Goal: Task Accomplishment & Management: Complete application form

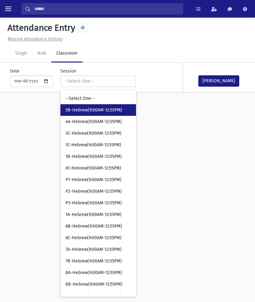
click at [92, 111] on span "5B-Hebrew(9:00AM-12:55PM)" at bounding box center [93, 110] width 57 height 6
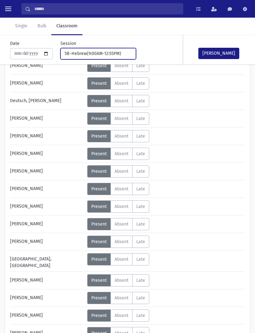
scroll to position [93, 0]
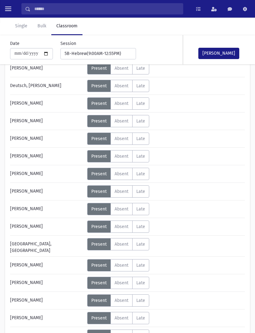
click at [121, 101] on span "Absent" at bounding box center [121, 103] width 14 height 5
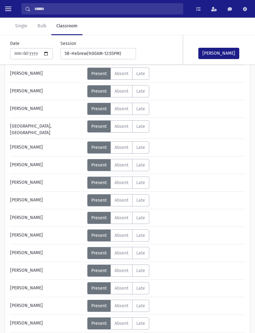
scroll to position [212, 0]
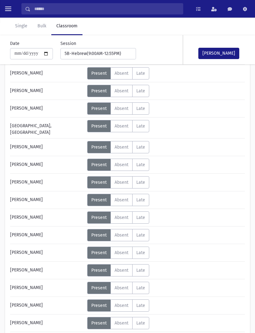
click at [128, 71] on span "Absent" at bounding box center [121, 73] width 14 height 5
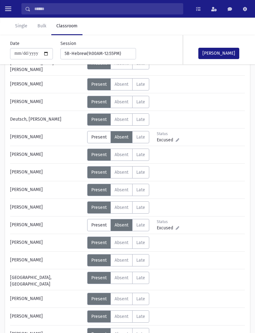
scroll to position [61, 0]
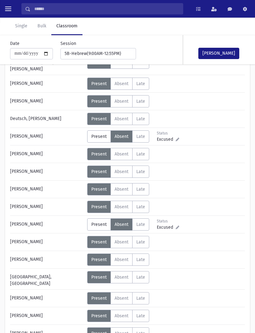
click at [123, 100] on span "Absent" at bounding box center [121, 101] width 14 height 5
click at [220, 51] on button "[PERSON_NAME]" at bounding box center [218, 53] width 41 height 11
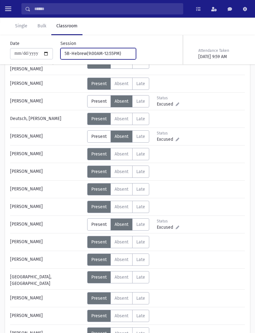
click at [100, 53] on div "5B-Hebrew(9:00AM-12:55PM)" at bounding box center [95, 53] width 62 height 7
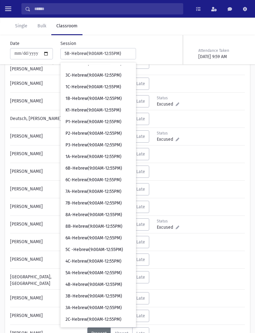
scroll to position [39, 0]
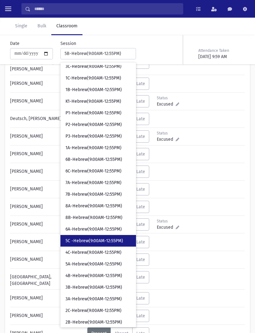
click at [98, 240] on span "5C -Hebrew(9:00AM-12:55PM)" at bounding box center [94, 241] width 58 height 6
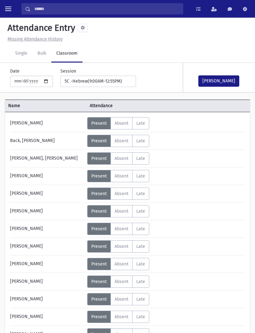
click at [217, 80] on button "[PERSON_NAME]" at bounding box center [218, 80] width 41 height 11
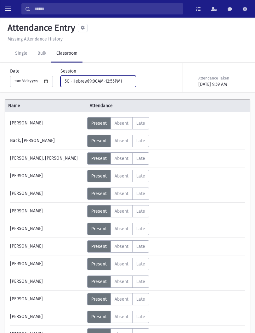
click at [103, 81] on div "5C -Hebrew(9:00AM-12:55PM)" at bounding box center [95, 81] width 62 height 7
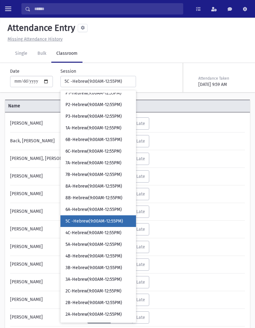
scroll to position [87, 0]
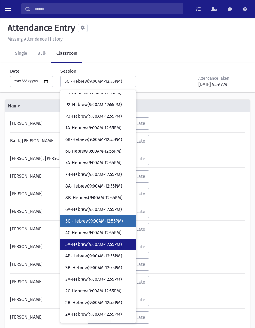
click at [97, 247] on span "5A-Hebrew(9:00AM-12:55PM)" at bounding box center [93, 244] width 56 height 6
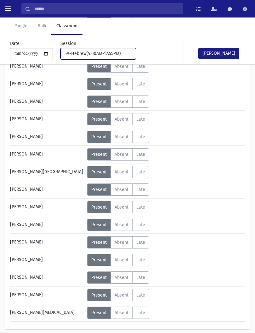
scroll to position [233, 0]
click at [127, 158] on label "Absent A" at bounding box center [121, 154] width 22 height 12
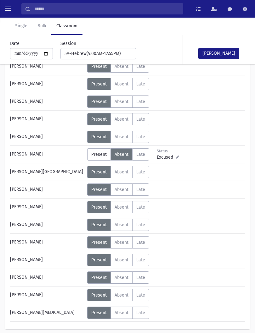
click at [123, 171] on span "Absent" at bounding box center [121, 171] width 14 height 5
click at [124, 86] on span "Absent" at bounding box center [121, 83] width 14 height 5
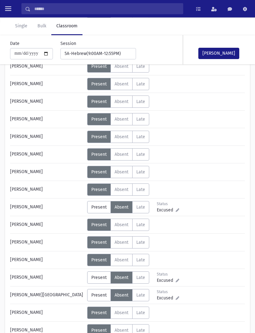
scroll to position [111, 0]
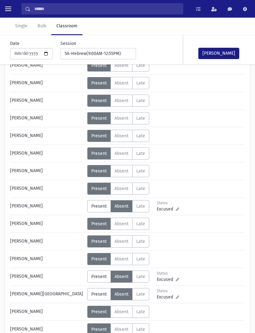
click at [125, 120] on span "Absent" at bounding box center [121, 118] width 14 height 5
click at [225, 58] on button "[PERSON_NAME]" at bounding box center [218, 53] width 41 height 11
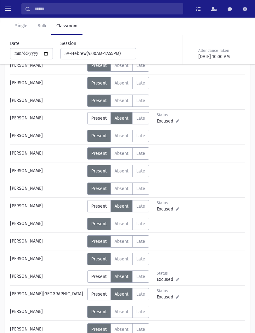
click at [109, 47] on div "**********" at bounding box center [94, 49] width 83 height 19
click at [96, 56] on div "5A-Hebrew(9:00AM-12:55PM)" at bounding box center [95, 53] width 62 height 7
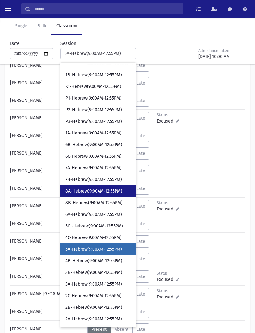
click at [100, 188] on link "8A-Hebrew(9:00AM-12:55PM)" at bounding box center [97, 192] width 75 height 12
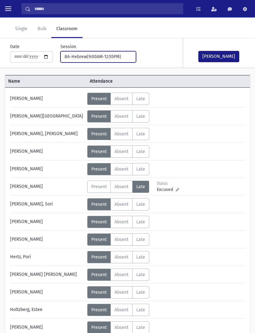
scroll to position [25, 0]
click at [125, 276] on span "Absent" at bounding box center [121, 274] width 14 height 5
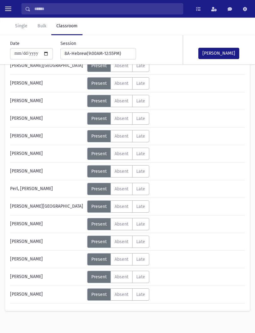
scroll to position [305, 0]
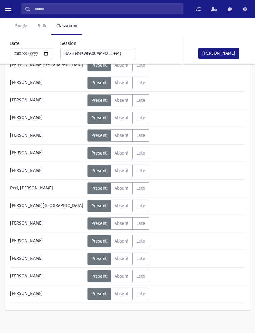
click at [120, 295] on span "Absent" at bounding box center [121, 293] width 14 height 5
click at [229, 52] on button "[PERSON_NAME]" at bounding box center [218, 53] width 41 height 11
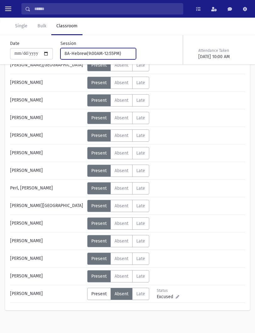
click at [119, 57] on button "8A-Hebrew(9:00AM-12:55PM)" at bounding box center [97, 53] width 75 height 11
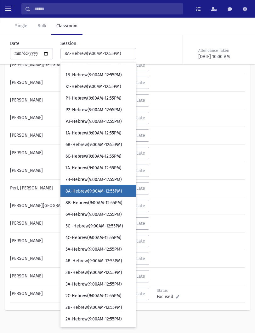
scroll to position [50, 0]
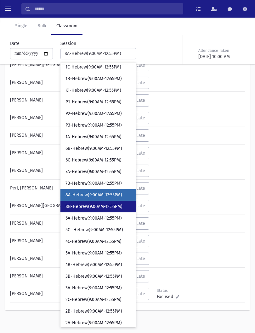
click at [93, 208] on span "8B-Hebrew(9:00AM-12:55PM)" at bounding box center [93, 207] width 57 height 6
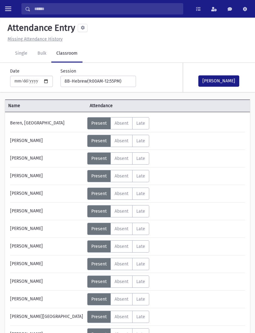
click at [121, 157] on span "Absent" at bounding box center [121, 158] width 14 height 5
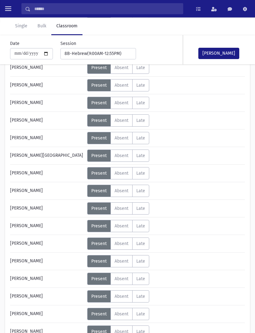
scroll to position [162, 0]
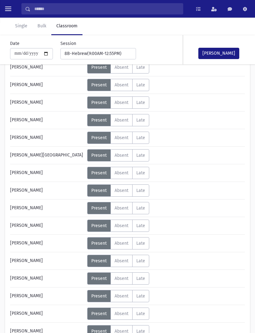
click at [127, 224] on span "Absent" at bounding box center [121, 225] width 14 height 5
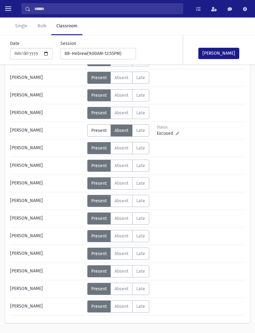
scroll to position [257, 0]
click at [124, 254] on span "Absent" at bounding box center [121, 253] width 14 height 5
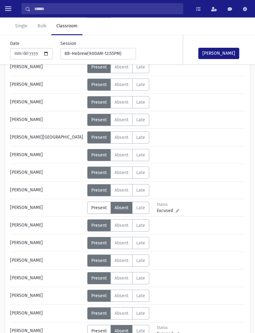
scroll to position [179, 0]
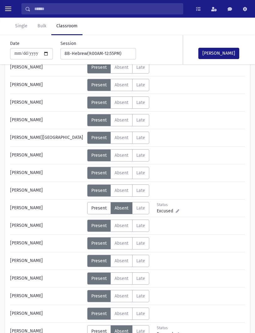
click at [123, 242] on span "Absent" at bounding box center [121, 243] width 14 height 5
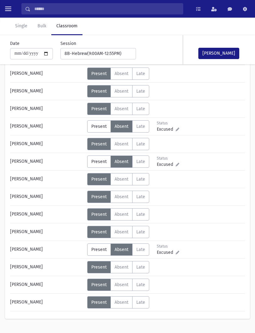
scroll to position [275, 0]
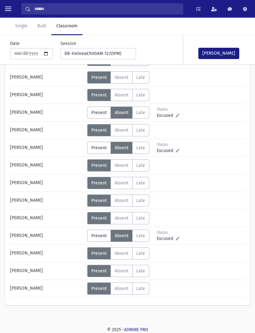
click at [224, 48] on button "[PERSON_NAME]" at bounding box center [218, 53] width 41 height 11
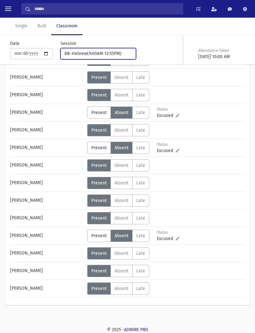
click at [105, 53] on div "8B-Hebrew(9:00AM-12:55PM)" at bounding box center [95, 53] width 62 height 7
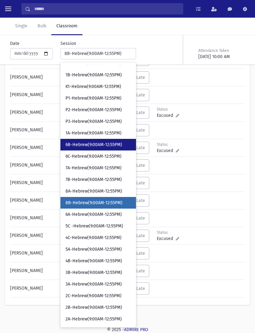
click at [95, 146] on span "6B-Hebrew(9:00AM-12:55PM)" at bounding box center [93, 145] width 57 height 6
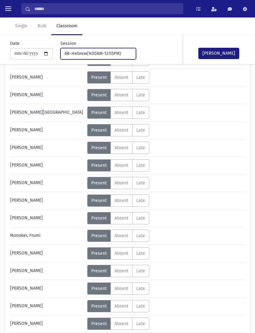
scroll to position [85, 0]
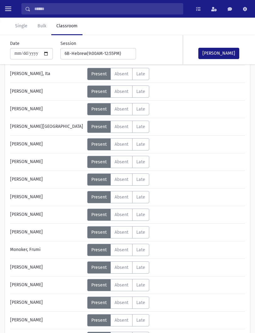
click at [121, 130] on label "Absent A" at bounding box center [121, 127] width 22 height 12
click at [223, 57] on button "[PERSON_NAME]" at bounding box center [218, 53] width 41 height 11
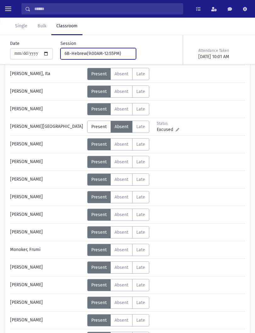
click at [108, 51] on div "6B-Hebrew(9:00AM-12:55PM)" at bounding box center [95, 53] width 62 height 7
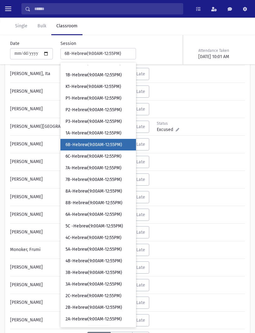
scroll to position [4, 0]
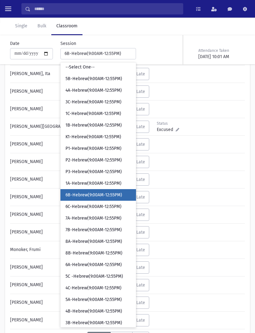
click at [105, 196] on span "6B-Hebrew(9:00AM-12:55PM)" at bounding box center [93, 195] width 57 height 6
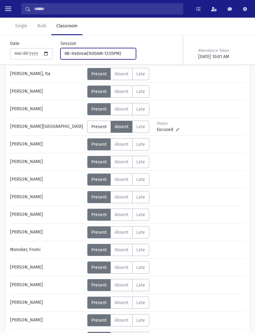
click at [104, 49] on button "6B-Hebrew(9:00AM-12:55PM)" at bounding box center [97, 53] width 75 height 11
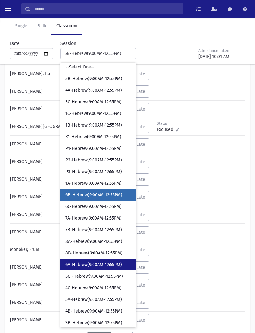
click at [92, 266] on span "6A-Hebrew(9:00AM-12:55PM)" at bounding box center [93, 265] width 56 height 6
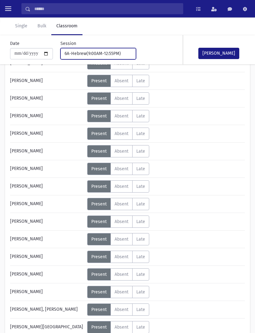
scroll to position [60, 0]
click at [122, 169] on span "Absent" at bounding box center [121, 168] width 14 height 5
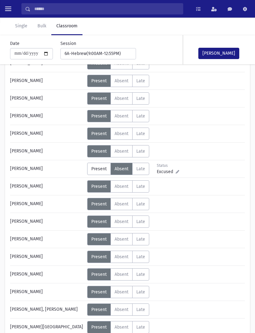
click at [100, 170] on span "Present" at bounding box center [98, 168] width 15 height 5
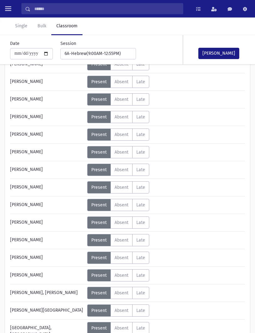
scroll to position [89, 0]
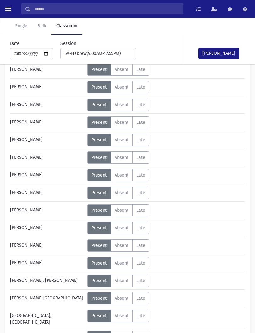
click at [128, 247] on span "Absent" at bounding box center [121, 245] width 14 height 5
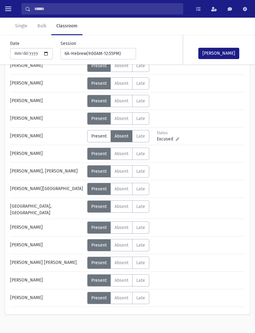
scroll to position [203, 0]
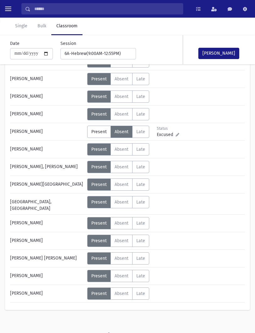
click at [125, 257] on span "Absent" at bounding box center [121, 258] width 14 height 5
click at [126, 188] on label "Absent A" at bounding box center [121, 185] width 22 height 12
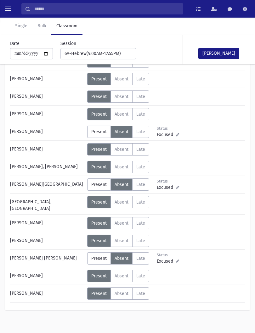
click at [219, 51] on button "[PERSON_NAME]" at bounding box center [218, 53] width 41 height 11
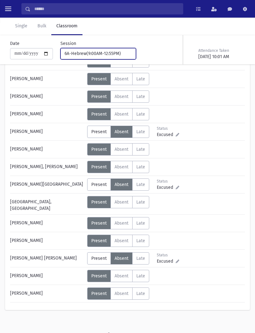
click at [108, 51] on div "6A-Hebrew(9:00AM-12:55PM)" at bounding box center [95, 53] width 62 height 7
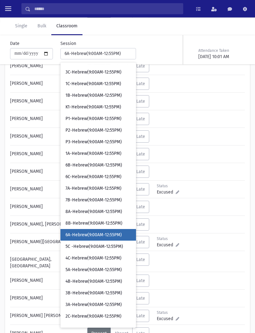
scroll to position [34, 0]
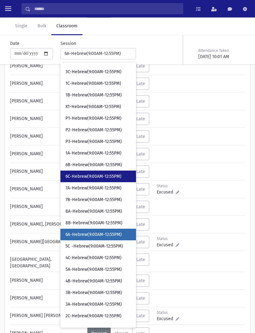
click at [101, 178] on span "6C-Hebrew(9:00AM-12:55PM)" at bounding box center [93, 177] width 56 height 6
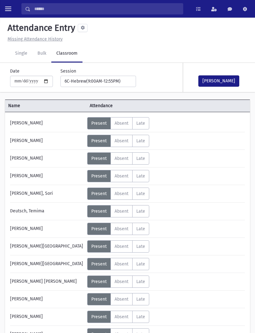
click at [122, 301] on span "Absent" at bounding box center [121, 299] width 14 height 5
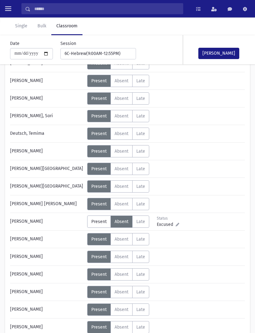
scroll to position [78, 0]
click at [127, 275] on span "Absent" at bounding box center [121, 274] width 14 height 5
click at [230, 51] on button "[PERSON_NAME]" at bounding box center [218, 53] width 41 height 11
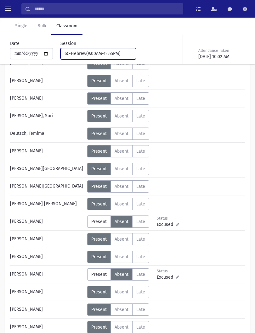
click at [105, 51] on div "6C-Hebrew(9:00AM-12:55PM)" at bounding box center [95, 53] width 62 height 7
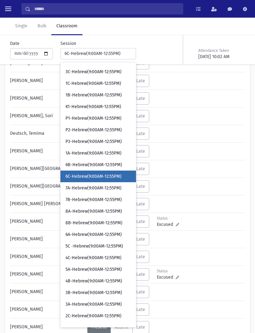
scroll to position [15, 0]
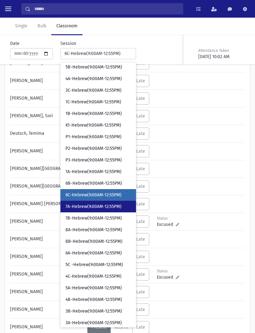
click at [103, 207] on span "7A-Hebrew(9:00AM-12:55PM)" at bounding box center [93, 207] width 56 height 6
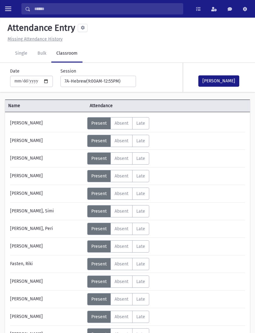
click at [127, 157] on span "Absent" at bounding box center [121, 158] width 14 height 5
click at [225, 81] on button "[PERSON_NAME]" at bounding box center [218, 80] width 41 height 11
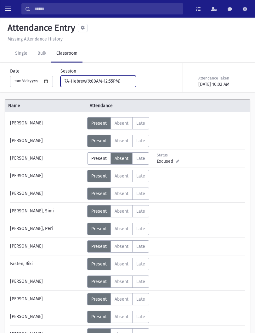
click at [114, 76] on button "7A-Hebrew(9:00AM-12:55PM)" at bounding box center [97, 81] width 75 height 11
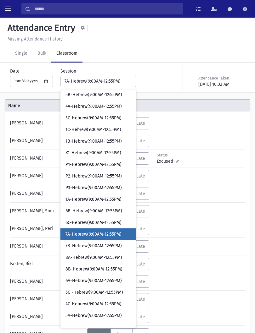
scroll to position [41, 0]
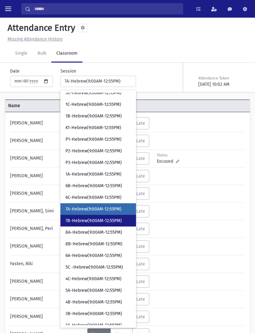
click at [94, 218] on span "7B-Hebrew(9:00AM-12:55PM)" at bounding box center [93, 221] width 56 height 6
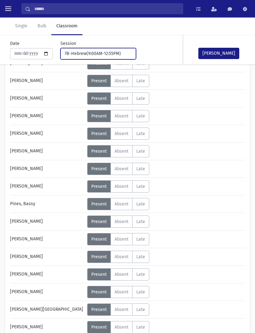
scroll to position [201, 0]
click at [130, 225] on label "Absent A" at bounding box center [121, 222] width 22 height 12
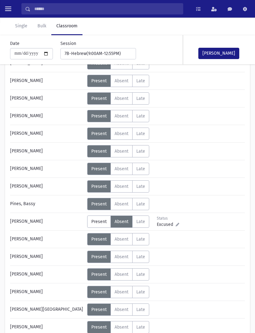
click at [220, 53] on button "[PERSON_NAME]" at bounding box center [218, 53] width 41 height 11
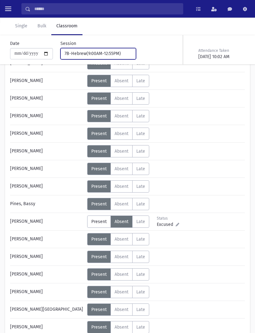
click at [104, 53] on div "7B-Hebrew(9:00AM-12:55PM)" at bounding box center [95, 53] width 62 height 7
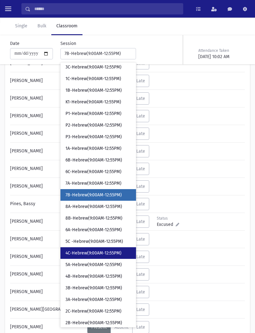
click at [95, 247] on link "4C-Hebrew(9:00AM-12:55PM)" at bounding box center [97, 253] width 75 height 12
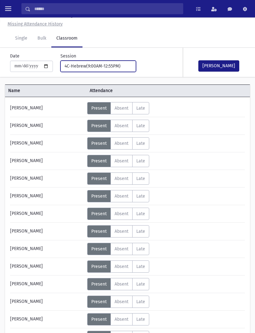
scroll to position [15, 0]
click at [125, 110] on span "Absent" at bounding box center [121, 108] width 14 height 5
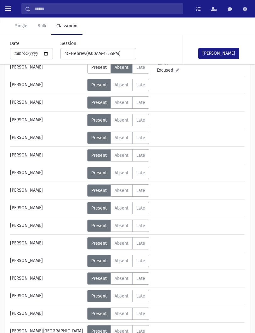
click at [227, 54] on button "[PERSON_NAME]" at bounding box center [218, 53] width 41 height 11
click at [107, 47] on div "**********" at bounding box center [94, 49] width 83 height 19
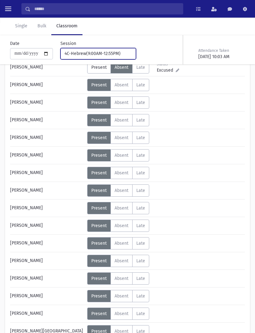
click at [103, 53] on div "4C-Hebrew(9:00AM-12:55PM)" at bounding box center [95, 53] width 62 height 7
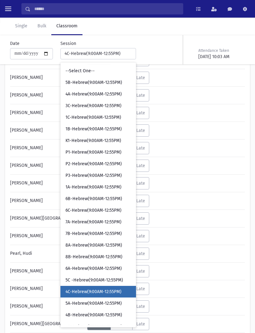
scroll to position [0, 0]
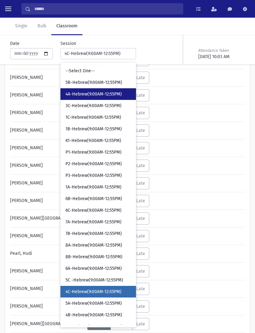
click at [95, 97] on span "4A-Hebrew(9:00AM-12:55PM)" at bounding box center [93, 94] width 56 height 6
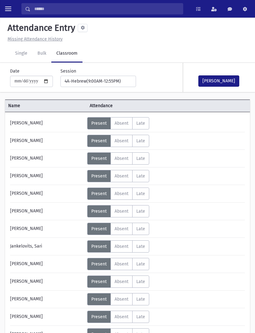
click at [210, 82] on button "[PERSON_NAME]" at bounding box center [218, 80] width 41 height 11
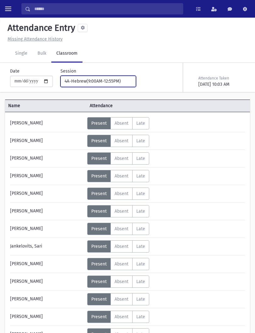
click at [98, 84] on div "4A-Hebrew(9:00AM-12:55PM)" at bounding box center [95, 81] width 62 height 7
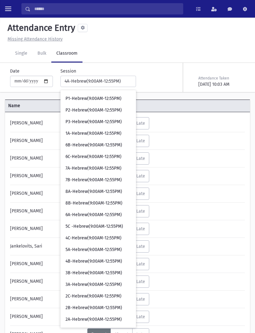
scroll to position [81, 0]
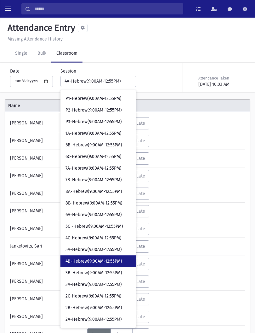
click at [91, 261] on span "4B-Hebrew(9:00AM-12:55PM)" at bounding box center [93, 261] width 57 height 6
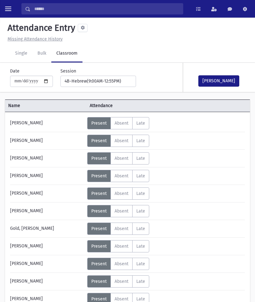
click at [122, 140] on span "Absent" at bounding box center [121, 140] width 14 height 5
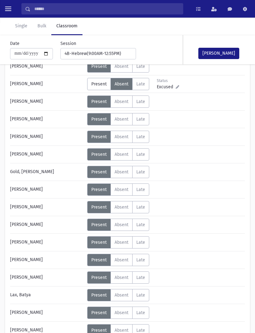
scroll to position [57, 0]
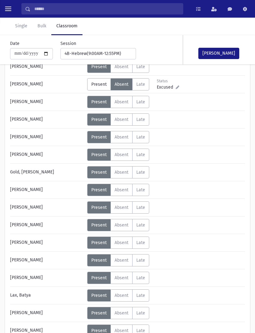
click at [124, 273] on label "Absent A" at bounding box center [121, 278] width 22 height 12
click at [117, 300] on label "Absent A" at bounding box center [121, 296] width 22 height 12
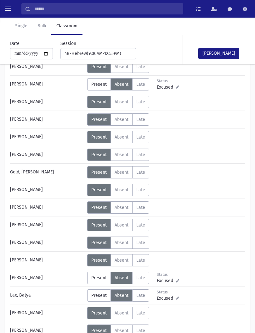
click at [223, 55] on button "[PERSON_NAME]" at bounding box center [218, 53] width 41 height 11
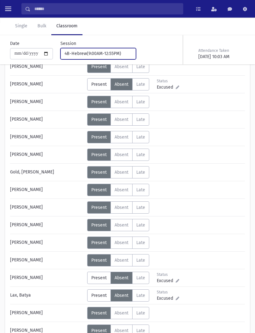
click at [119, 54] on button "4B-Hebrew(9:00AM-12:55PM)" at bounding box center [97, 53] width 75 height 11
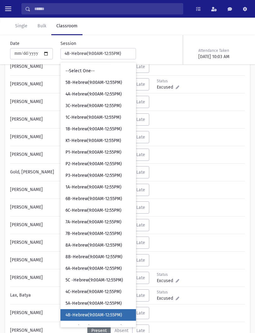
scroll to position [0, 0]
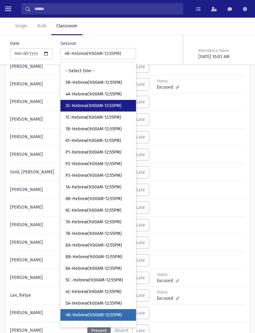
click at [94, 107] on span "3C-Hebrew(9:00AM-12:55PM)" at bounding box center [93, 106] width 56 height 6
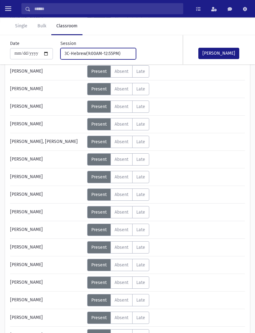
scroll to position [174, 0]
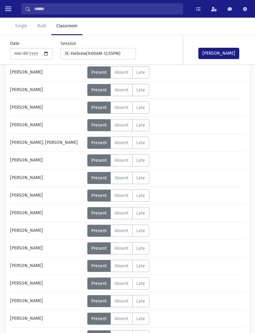
click at [124, 177] on span "Absent" at bounding box center [121, 177] width 14 height 5
click at [225, 54] on button "[PERSON_NAME]" at bounding box center [218, 53] width 41 height 11
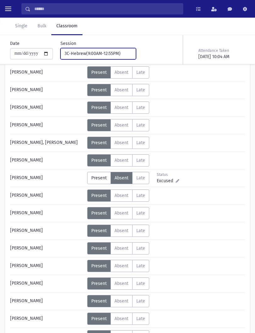
click at [108, 54] on div "3C-Hebrew(9:00AM-12:55PM)" at bounding box center [95, 53] width 62 height 7
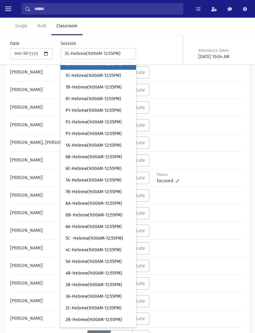
scroll to position [43, 0]
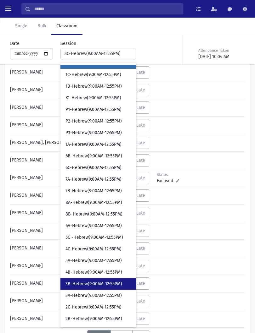
click at [86, 283] on span "3B-Hebrew(9:00AM-12:55PM)" at bounding box center [93, 284] width 57 height 6
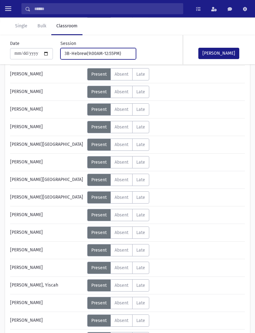
scroll to position [147, 0]
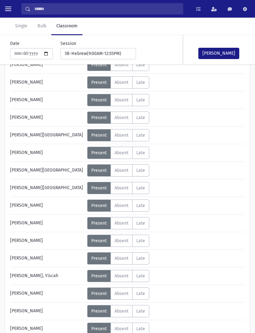
click at [119, 155] on span "Absent" at bounding box center [121, 152] width 14 height 5
click at [225, 59] on button "[PERSON_NAME]" at bounding box center [218, 53] width 41 height 11
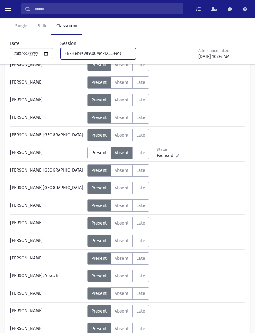
click at [109, 54] on div "3B-Hebrew(9:00AM-12:55PM)" at bounding box center [95, 53] width 62 height 7
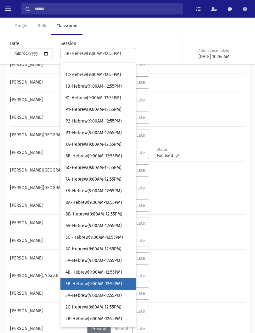
scroll to position [54, 0]
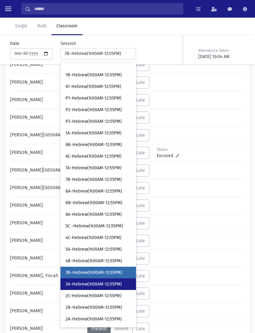
click at [92, 283] on span "3A-Hebrew(9:00AM-12:55PM)" at bounding box center [93, 284] width 56 height 6
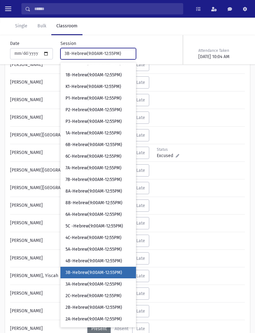
select select "****"
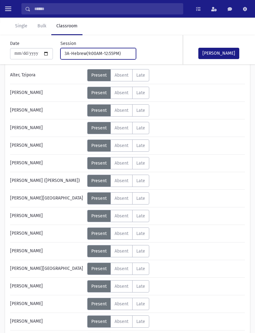
scroll to position [49, 0]
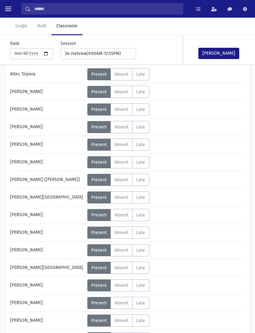
click at [125, 219] on label "Absent A" at bounding box center [121, 215] width 22 height 12
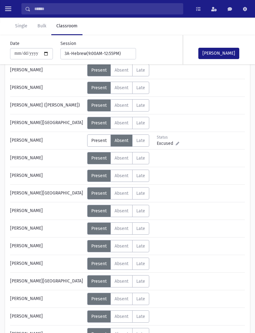
scroll to position [123, 0]
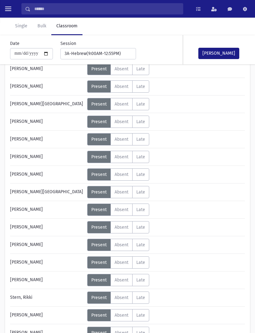
click at [129, 215] on label "Absent A" at bounding box center [121, 210] width 22 height 12
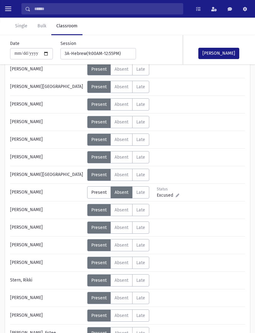
scroll to position [275, 0]
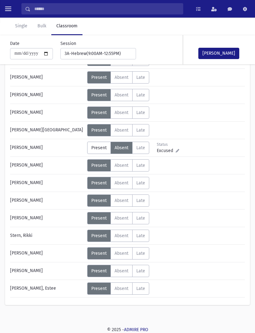
click at [129, 187] on label "Absent A" at bounding box center [121, 183] width 22 height 12
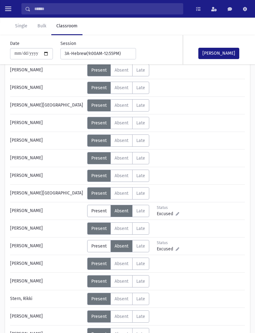
scroll to position [214, 0]
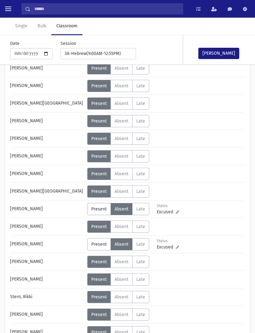
click at [128, 126] on label "Absent A" at bounding box center [121, 121] width 22 height 12
click at [223, 54] on button "[PERSON_NAME]" at bounding box center [218, 53] width 41 height 11
